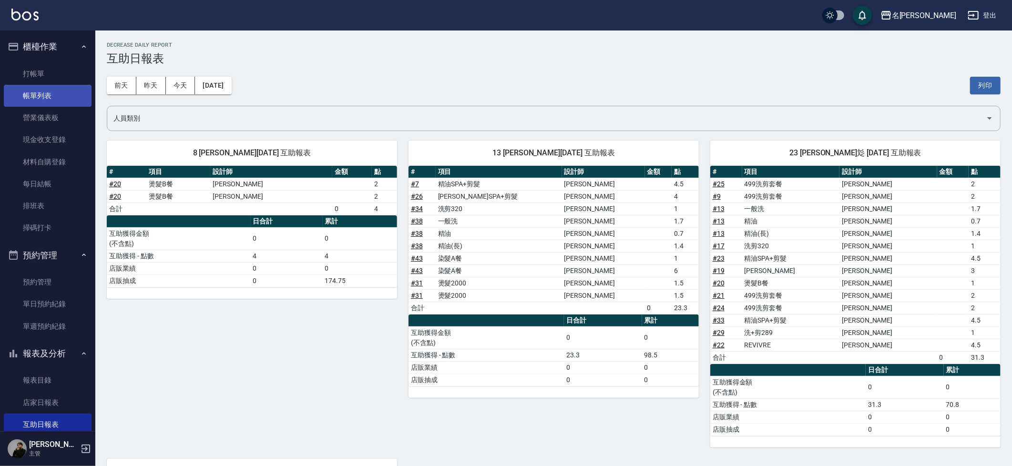
click at [34, 94] on link "帳單列表" at bounding box center [48, 96] width 88 height 22
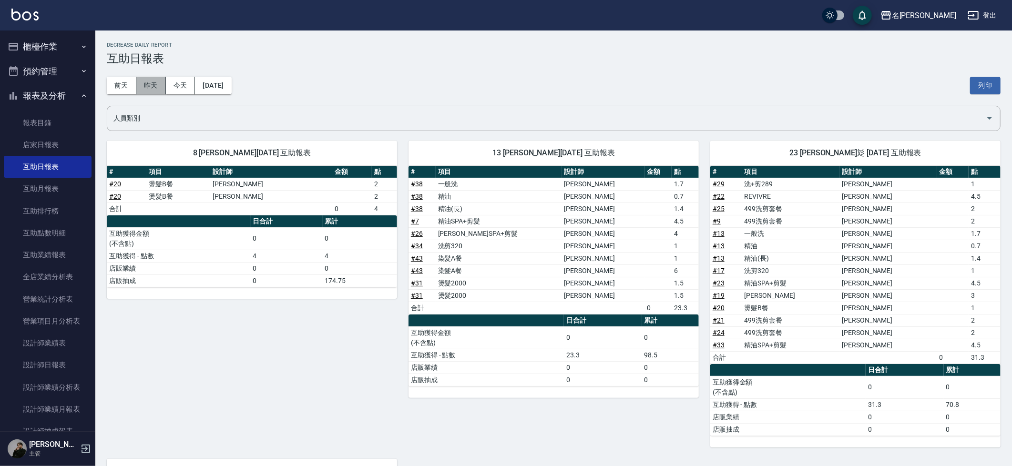
click at [141, 91] on button "昨天" at bounding box center [151, 86] width 30 height 18
click at [149, 89] on button "昨天" at bounding box center [151, 86] width 30 height 18
